Goal: Navigation & Orientation: Find specific page/section

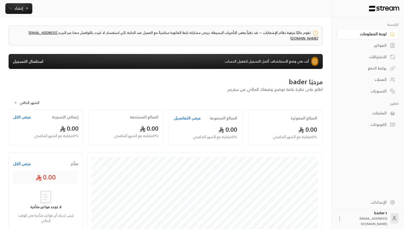
scroll to position [151, 0]
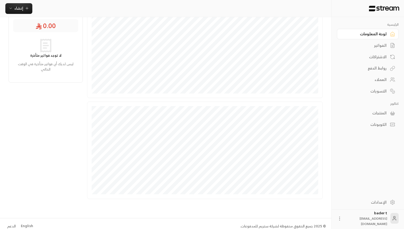
click at [25, 223] on div "English" at bounding box center [27, 225] width 12 height 5
